Goal: Task Accomplishment & Management: Use online tool/utility

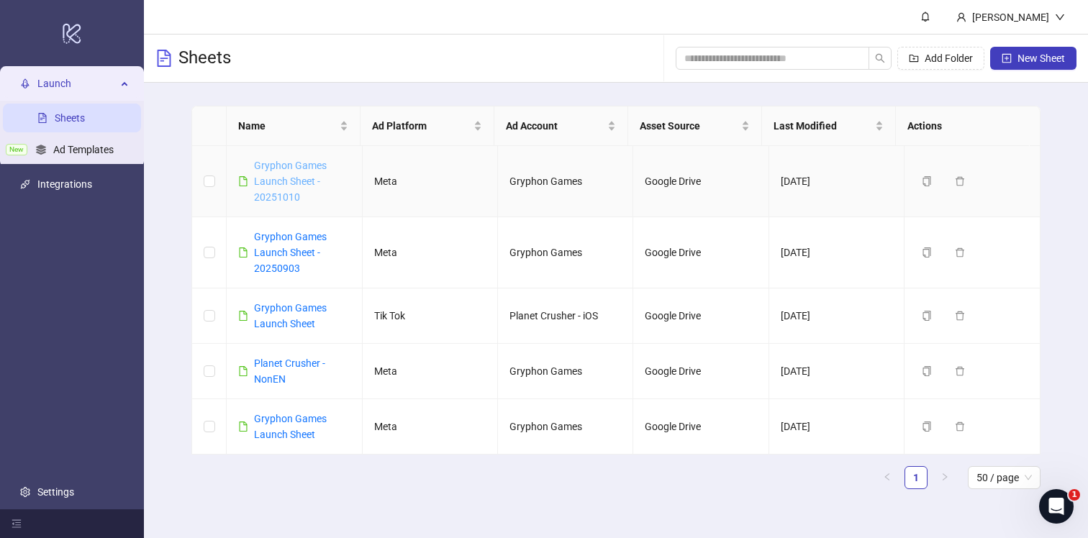
click at [294, 178] on link "Gryphon Games Launch Sheet - 20251010" at bounding box center [290, 181] width 73 height 43
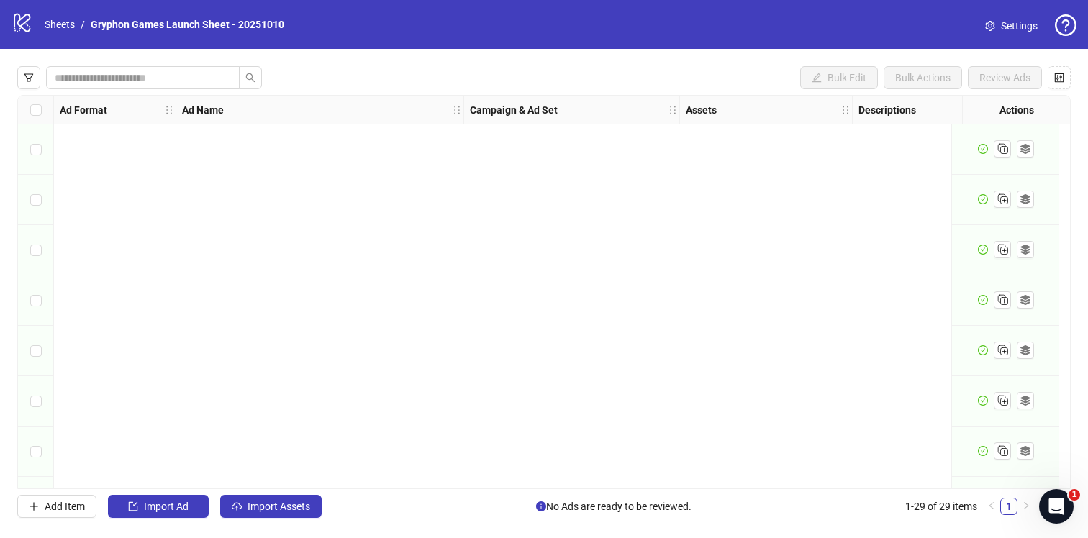
scroll to position [1102, 0]
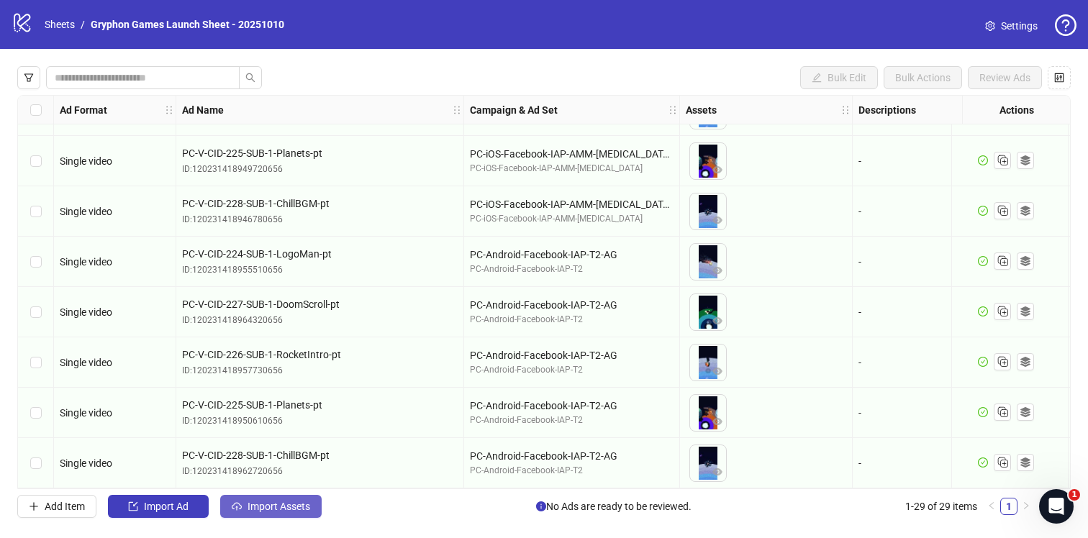
click at [267, 507] on span "Import Assets" at bounding box center [279, 507] width 63 height 12
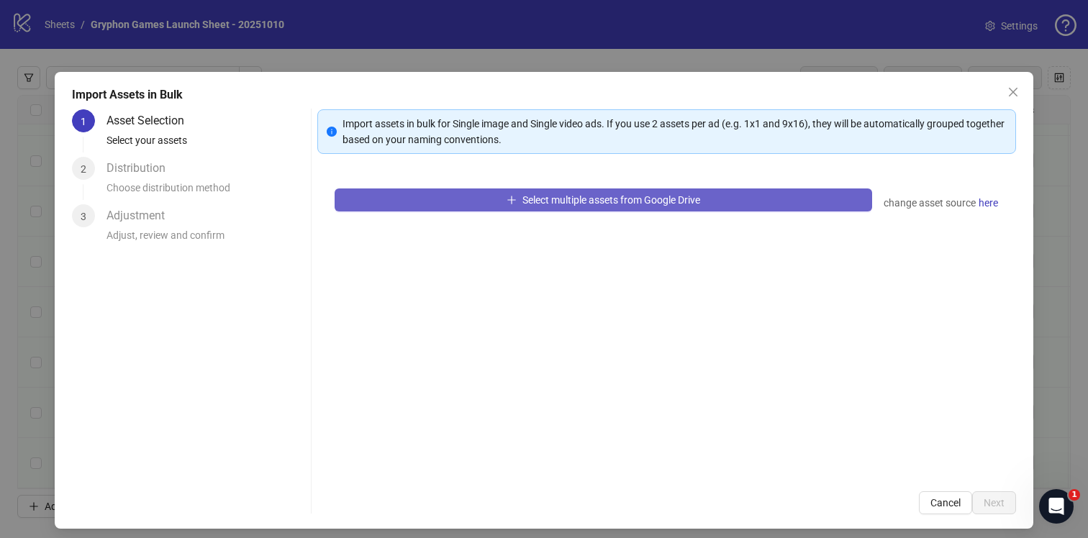
click at [589, 207] on button "Select multiple assets from Google Drive" at bounding box center [604, 200] width 538 height 23
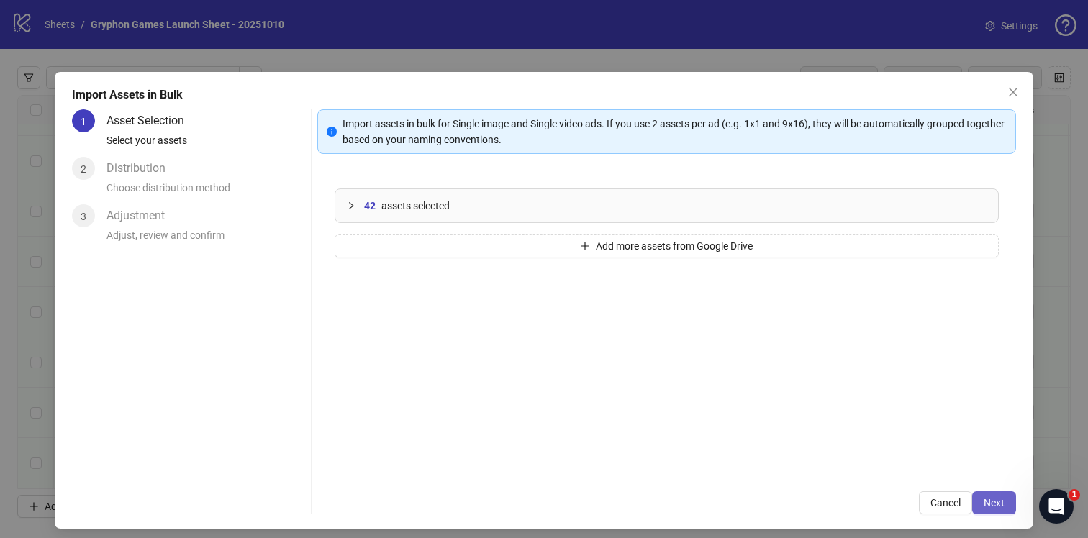
click at [984, 491] on button "Next" at bounding box center [994, 502] width 44 height 23
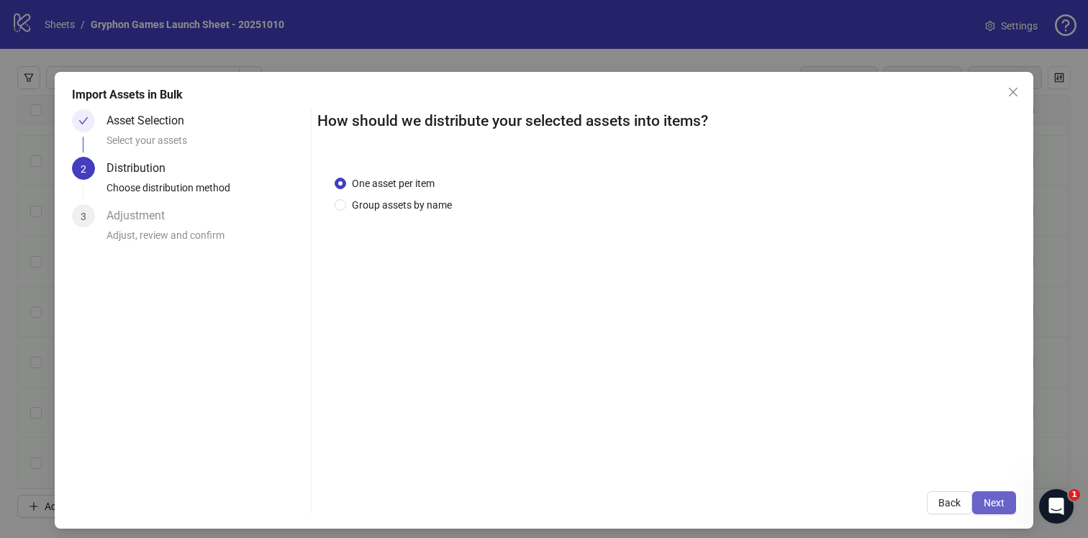
click at [985, 504] on span "Next" at bounding box center [994, 503] width 21 height 12
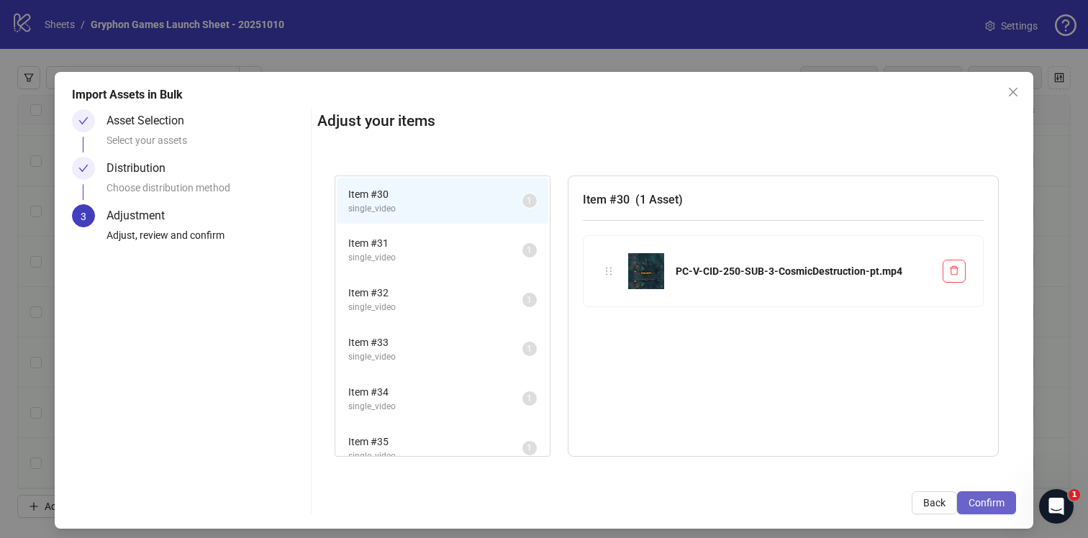
click at [974, 498] on span "Confirm" at bounding box center [987, 503] width 36 height 12
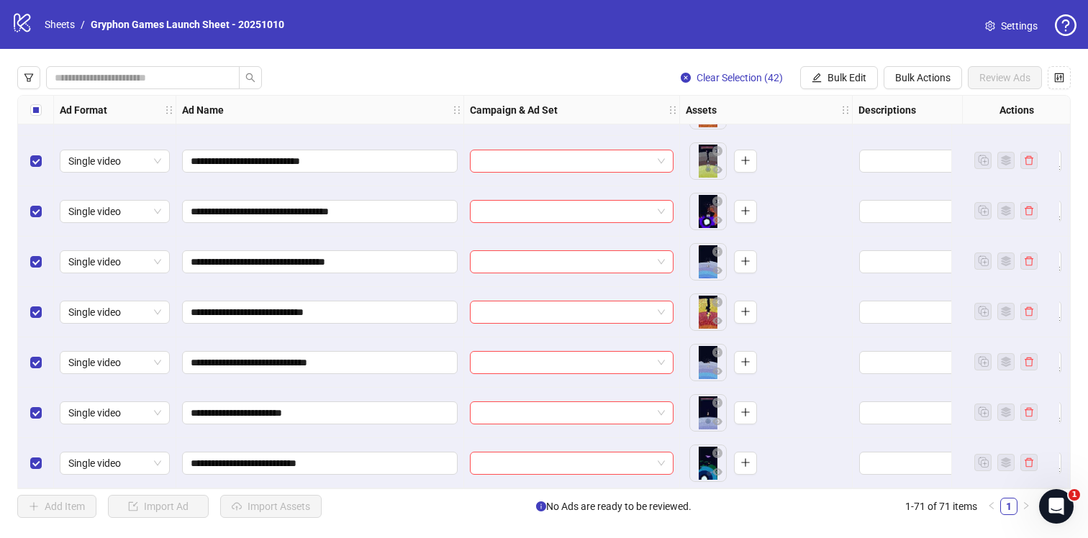
scroll to position [3218, 0]
click at [849, 78] on span "Bulk Edit" at bounding box center [847, 78] width 39 height 12
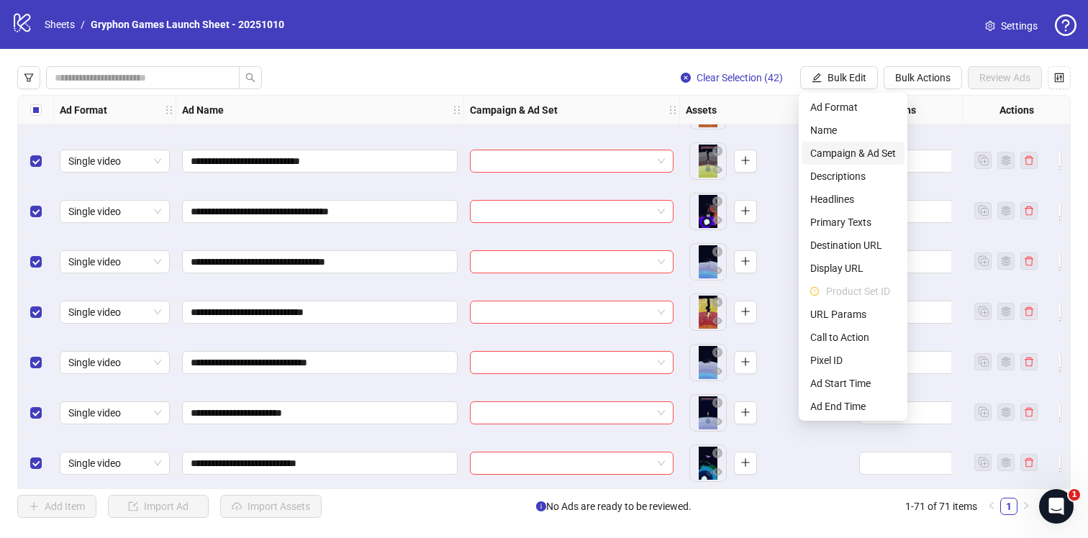
click at [867, 158] on span "Campaign & Ad Set" at bounding box center [853, 153] width 86 height 16
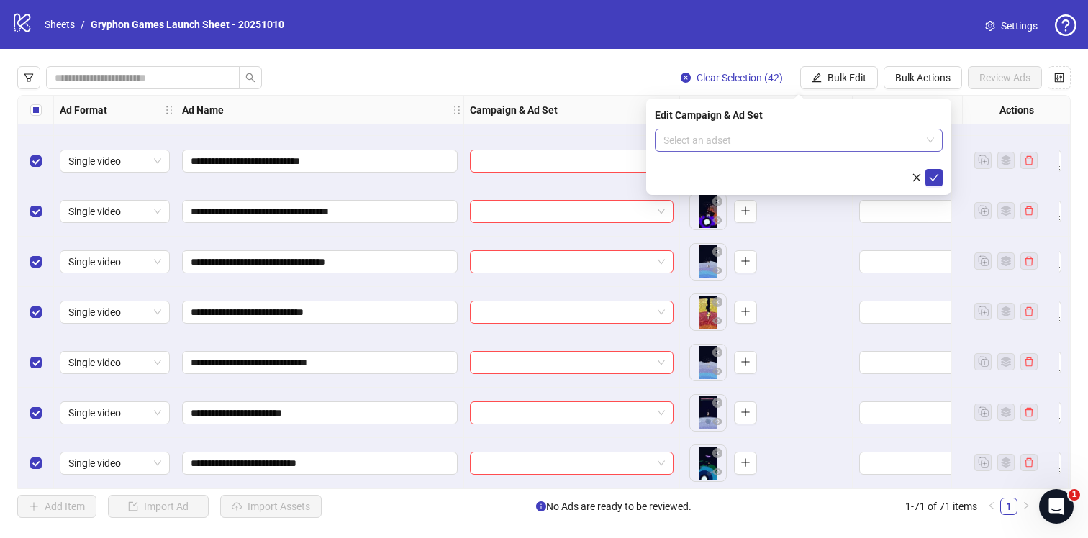
click at [781, 141] on input "search" at bounding box center [792, 141] width 258 height 22
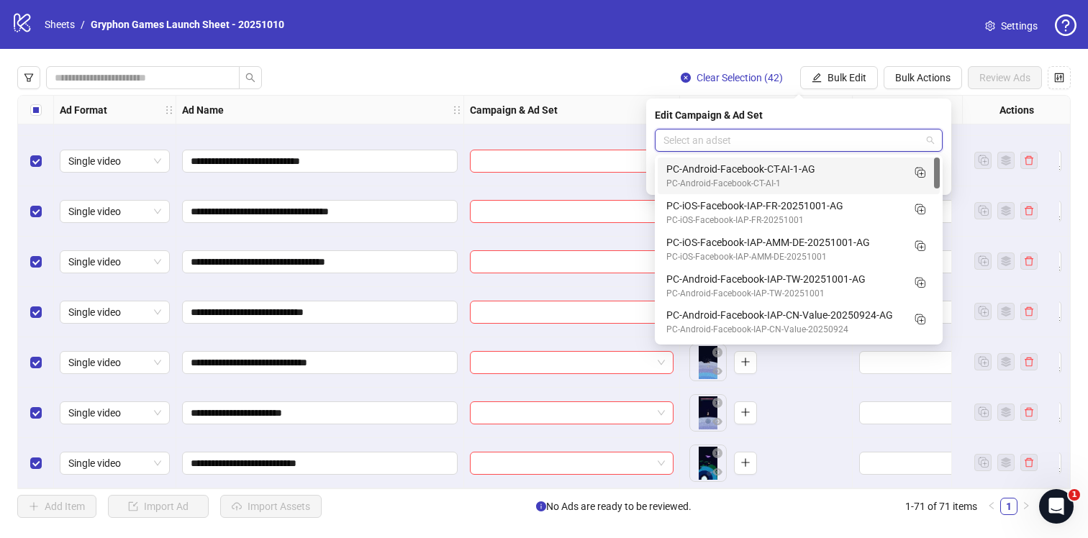
click at [784, 177] on div "PC-Android-Facebook-CT-AI-1" at bounding box center [784, 184] width 236 height 14
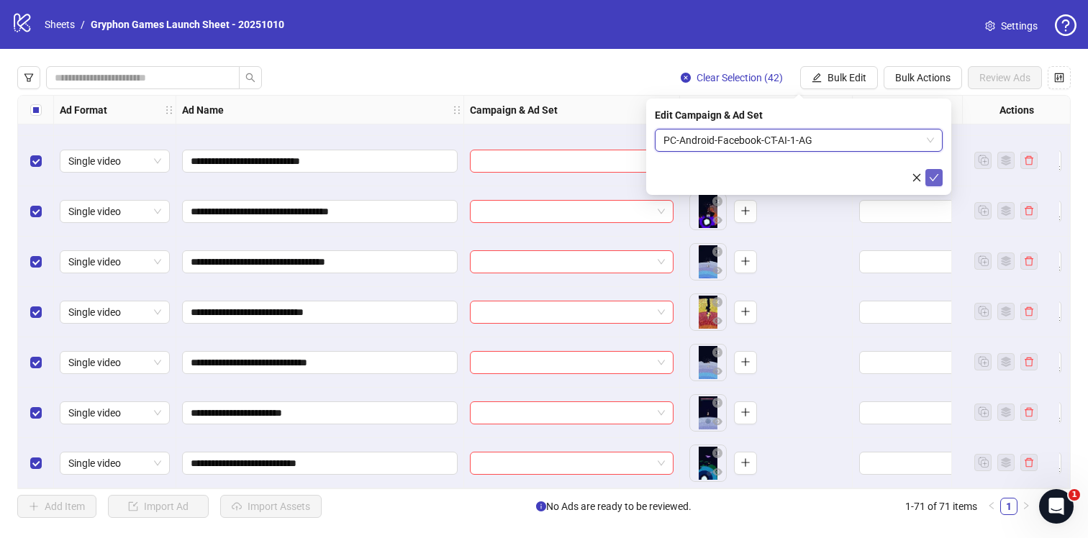
click at [941, 171] on button "submit" at bounding box center [933, 177] width 17 height 17
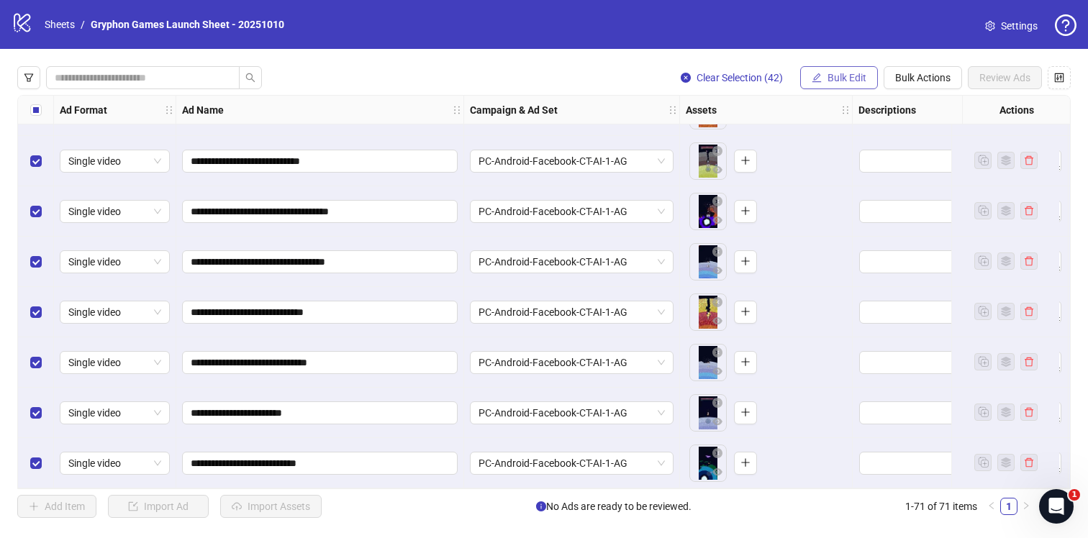
click at [840, 76] on span "Bulk Edit" at bounding box center [847, 78] width 39 height 12
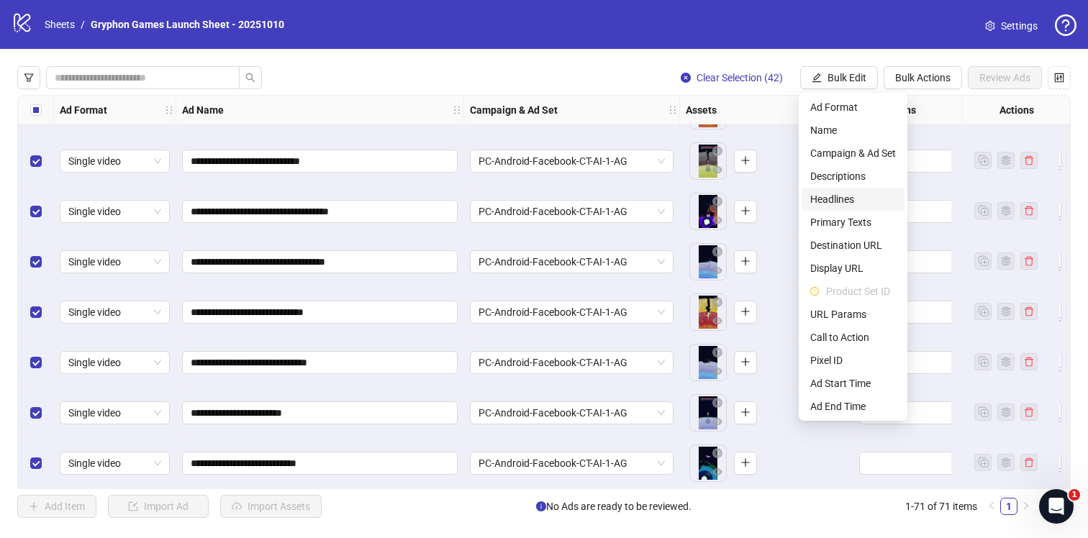
click at [846, 199] on span "Headlines" at bounding box center [853, 199] width 86 height 16
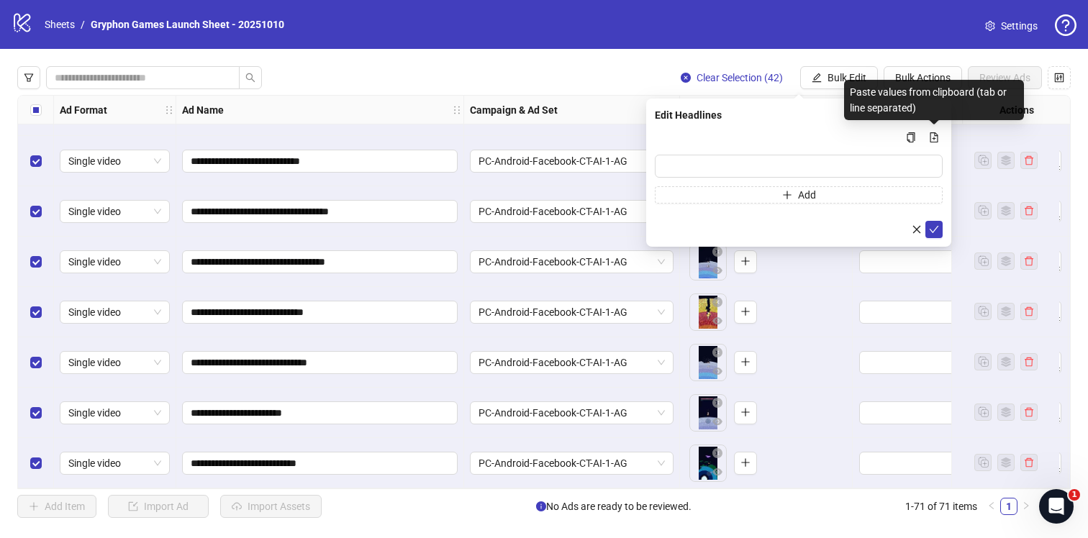
click at [937, 135] on icon "file-add" at bounding box center [934, 137] width 8 height 10
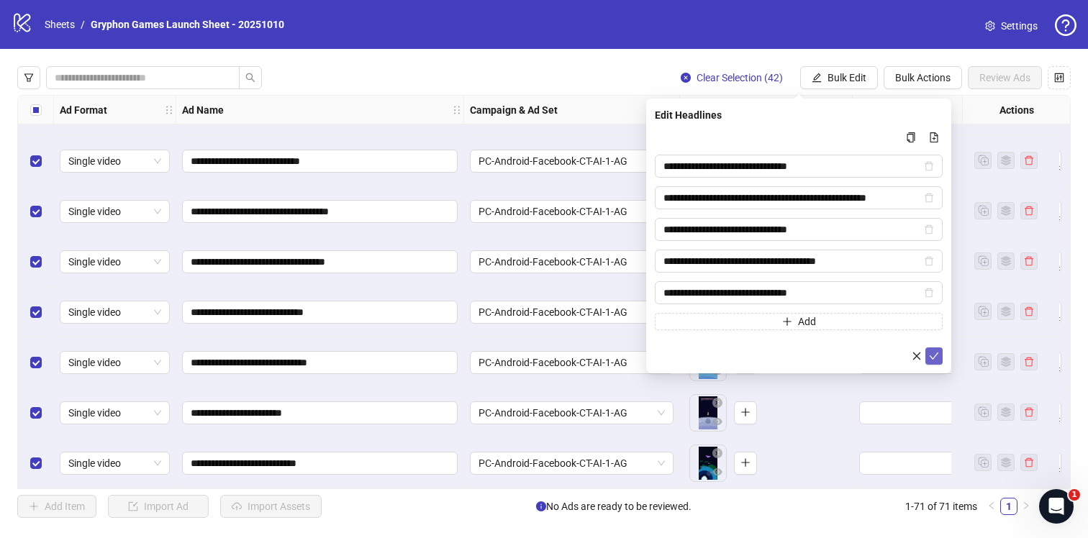
click at [930, 352] on icon "check" at bounding box center [934, 356] width 10 height 10
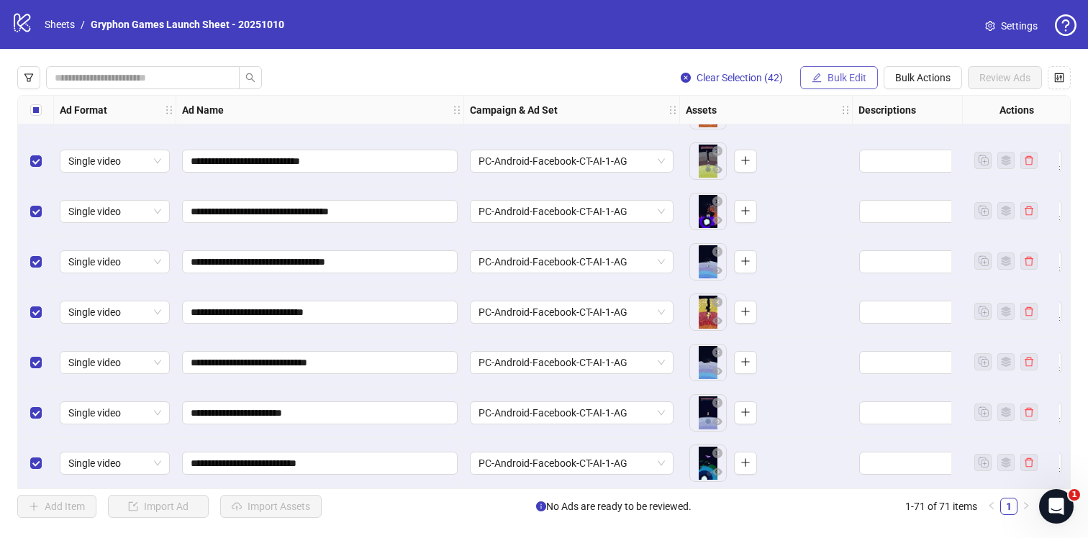
click at [828, 81] on span "Bulk Edit" at bounding box center [847, 78] width 39 height 12
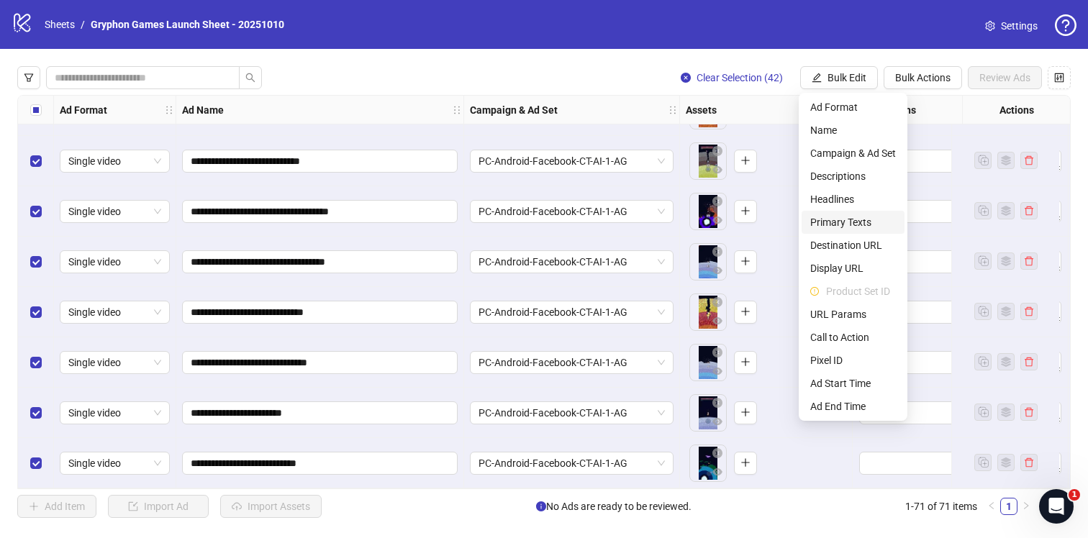
click at [856, 217] on span "Primary Texts" at bounding box center [853, 222] width 86 height 16
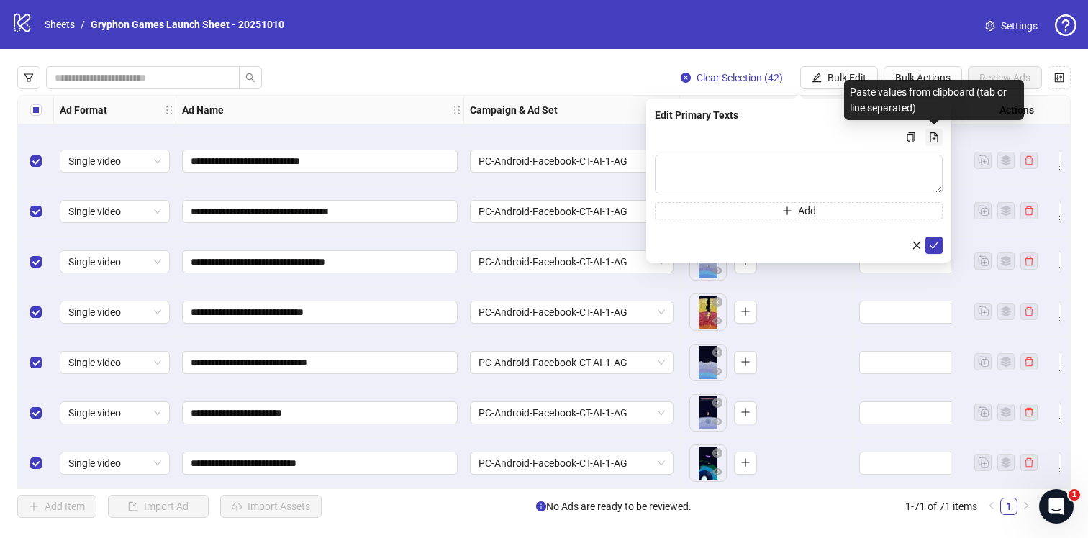
click at [929, 135] on icon "file-add" at bounding box center [934, 137] width 10 height 10
type textarea "**********"
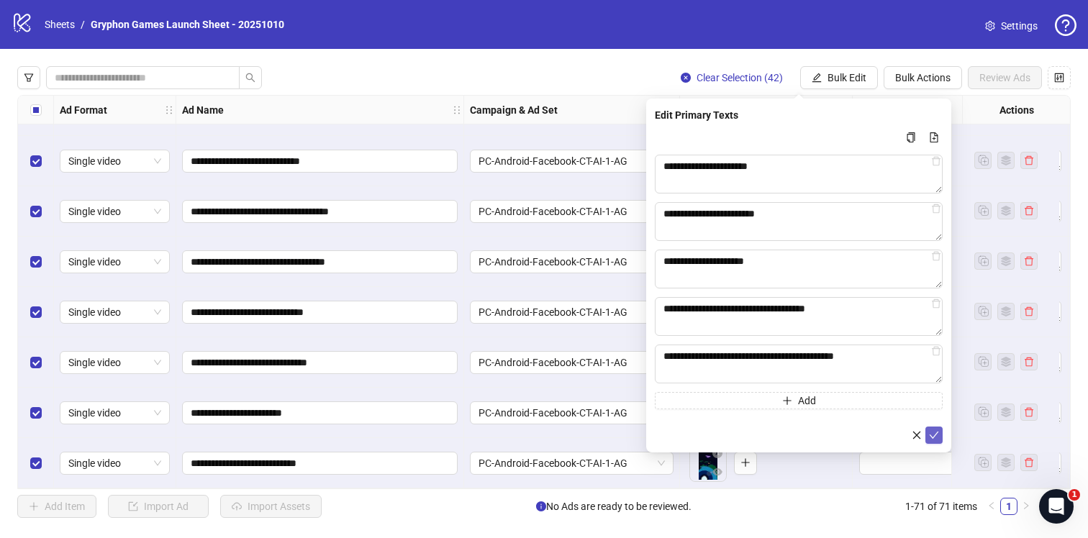
click at [931, 436] on icon "check" at bounding box center [934, 435] width 9 height 7
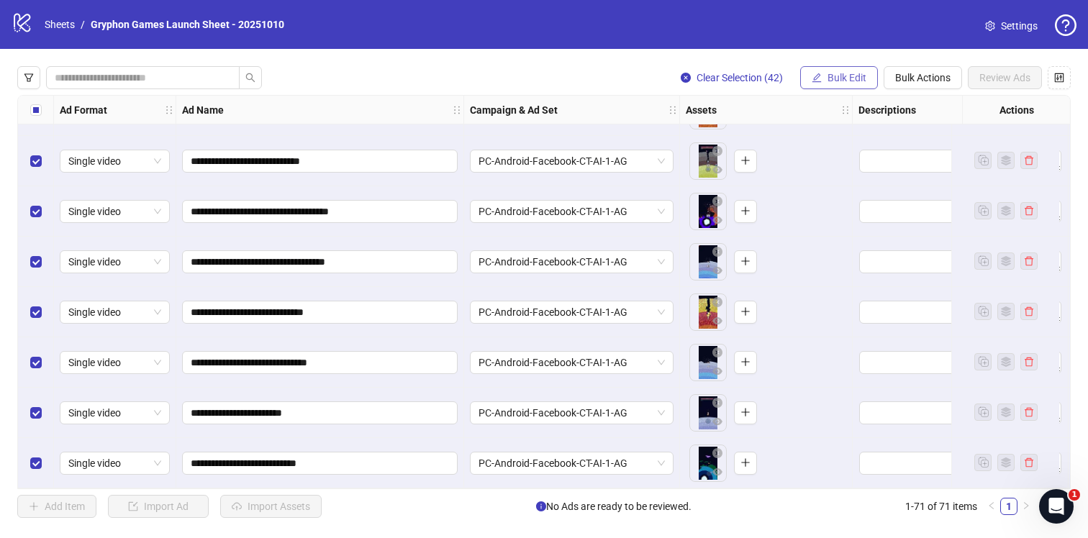
click at [837, 82] on span "Bulk Edit" at bounding box center [847, 78] width 39 height 12
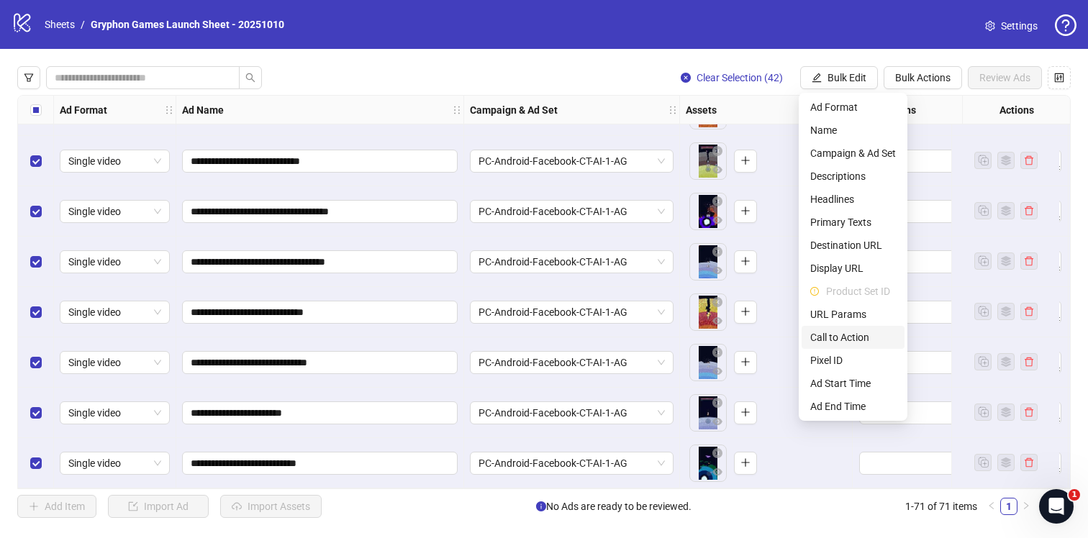
click at [857, 332] on span "Call to Action" at bounding box center [853, 338] width 86 height 16
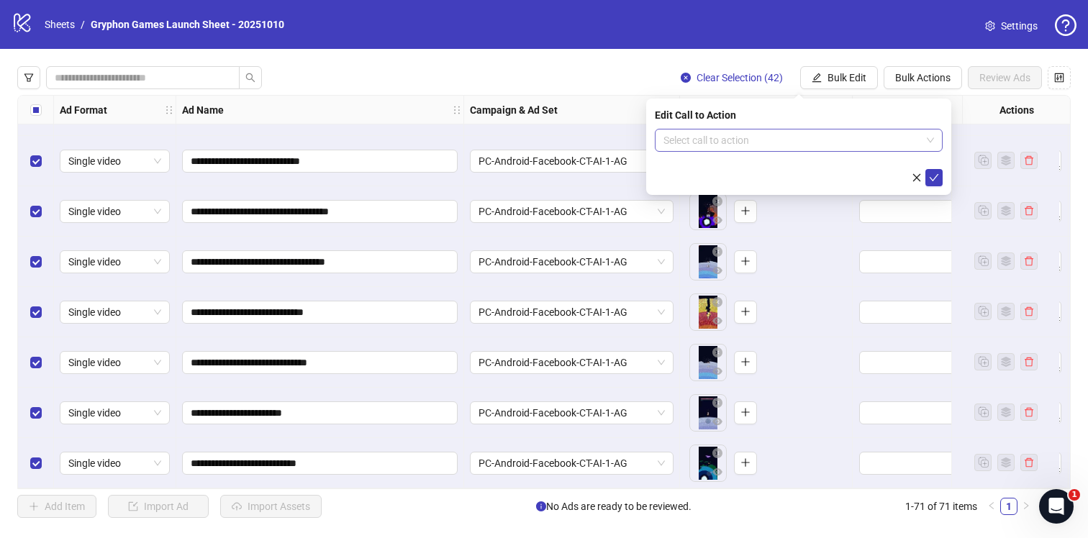
click at [807, 133] on input "search" at bounding box center [792, 141] width 258 height 22
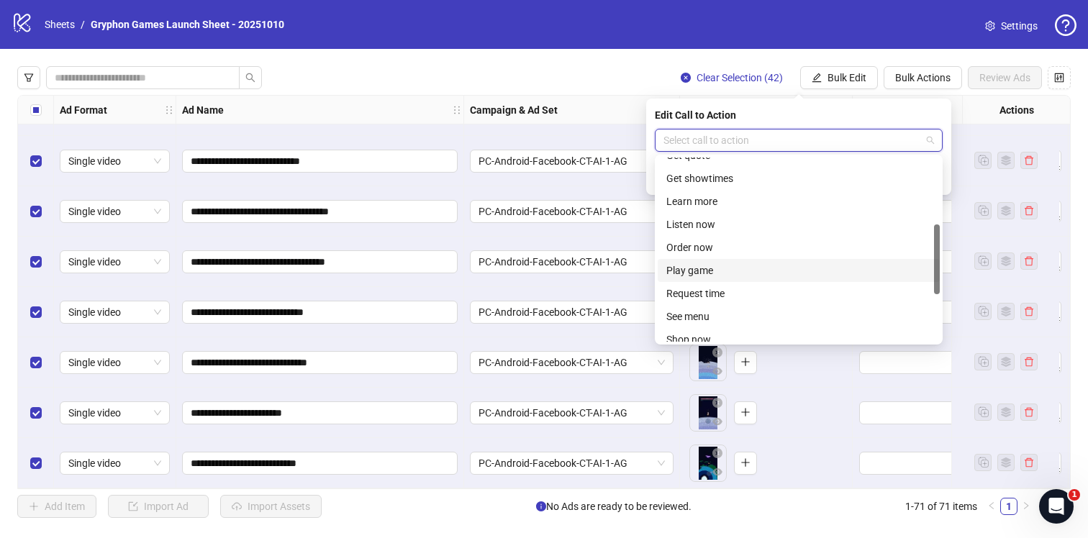
scroll to position [151, 0]
click at [725, 304] on div "Play game" at bounding box center [799, 294] width 282 height 23
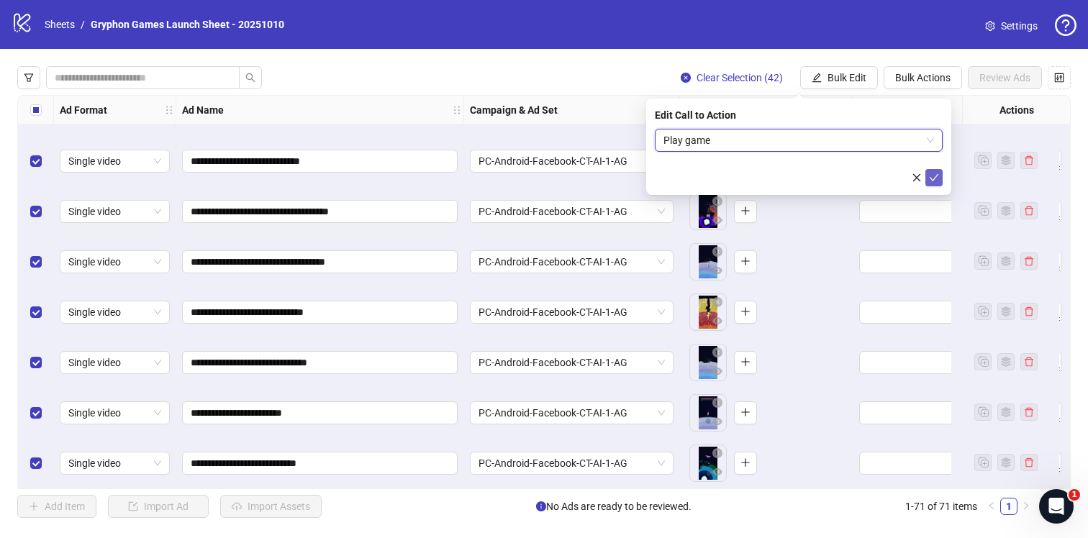
click at [933, 178] on icon "check" at bounding box center [934, 178] width 10 height 10
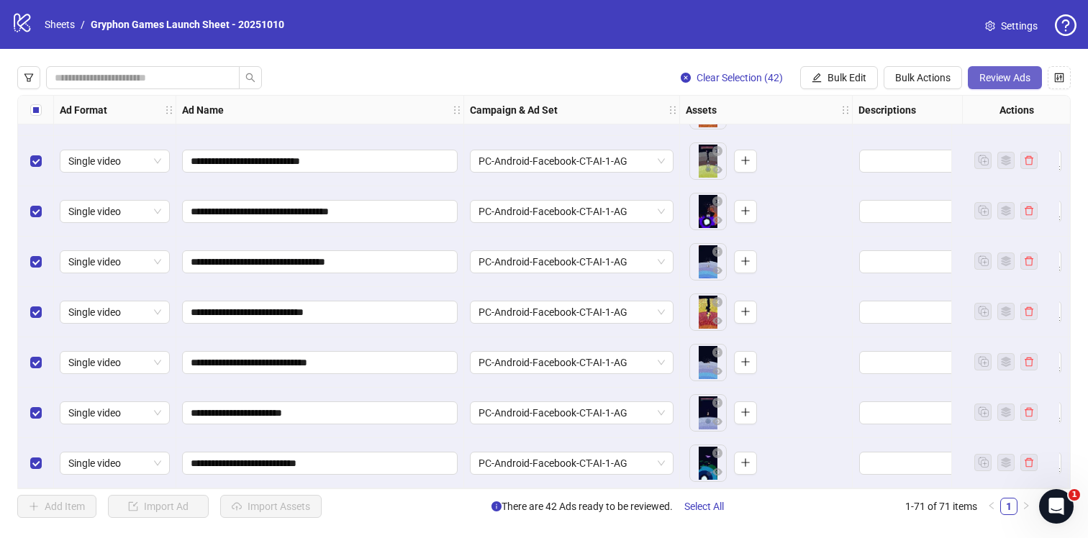
click at [1009, 73] on span "Review Ads" at bounding box center [1004, 78] width 51 height 12
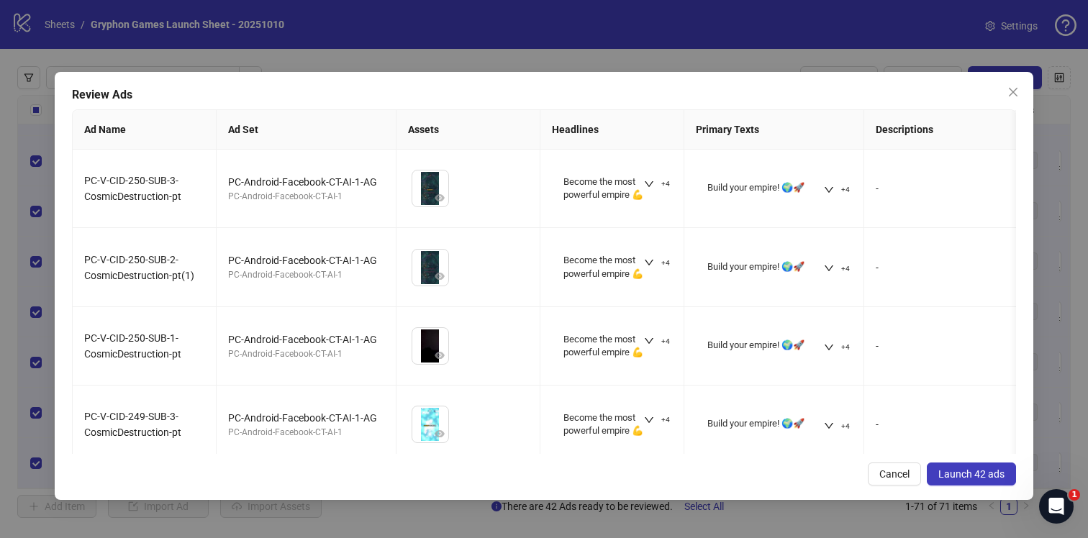
click at [986, 468] on span "Launch 42 ads" at bounding box center [971, 474] width 66 height 12
